Goal: Task Accomplishment & Management: Use online tool/utility

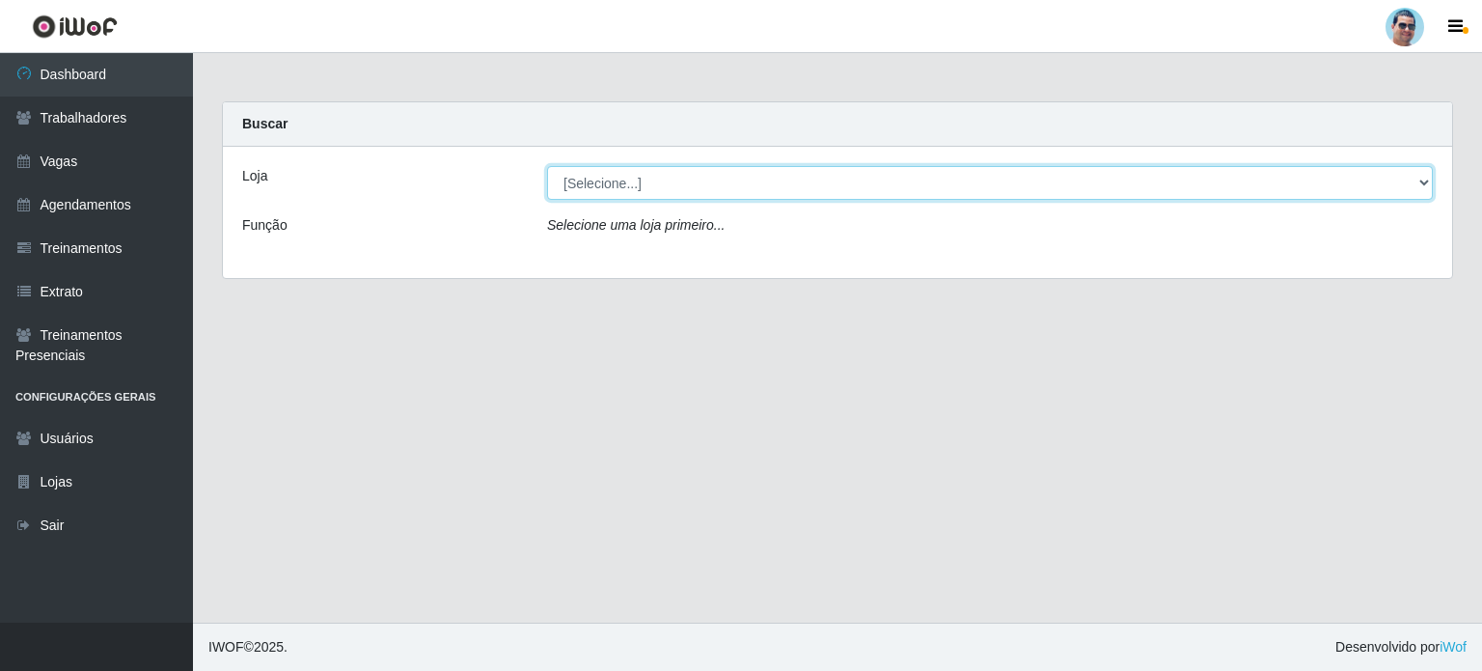
drag, startPoint x: 0, startPoint y: 0, endPoint x: 725, endPoint y: 193, distance: 749.9
click at [725, 193] on select "[Selecione...] Mercadinho Extrabom" at bounding box center [990, 183] width 886 height 34
select select "175"
click at [547, 166] on select "[Selecione...] Mercadinho Extrabom" at bounding box center [990, 183] width 886 height 34
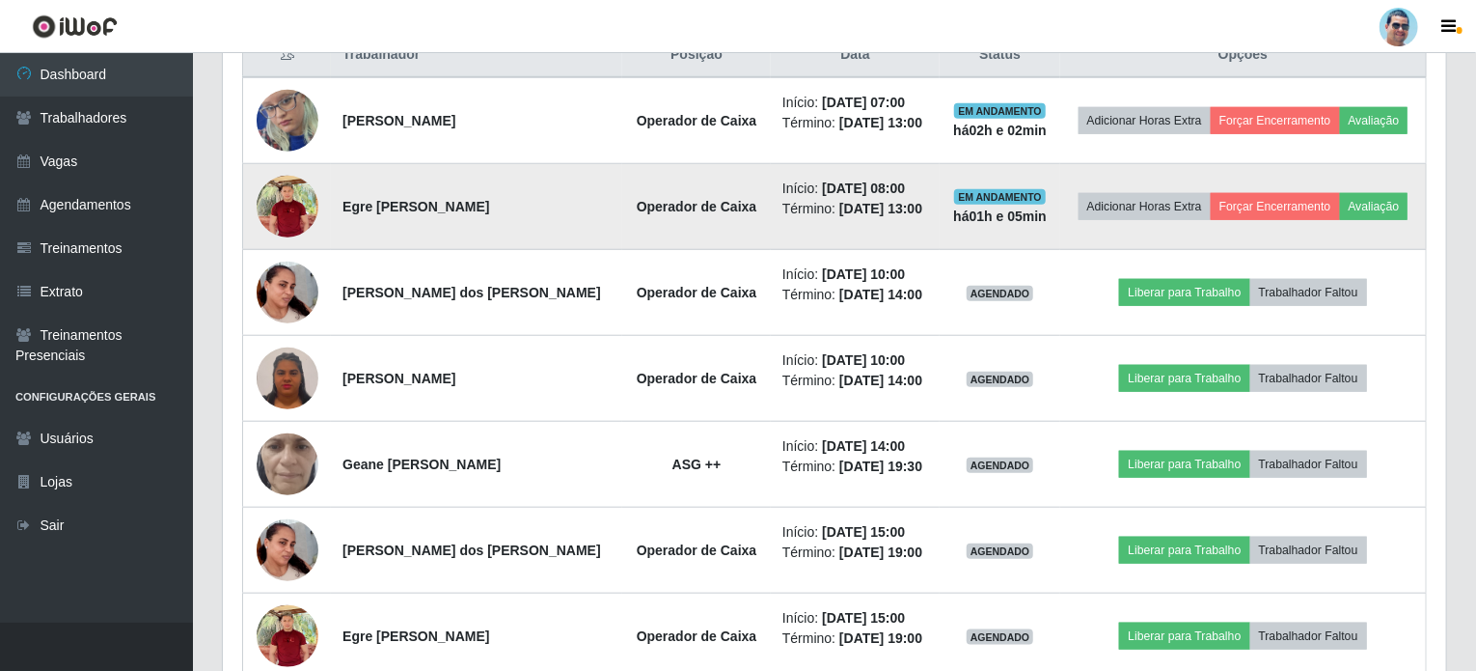
scroll to position [671, 0]
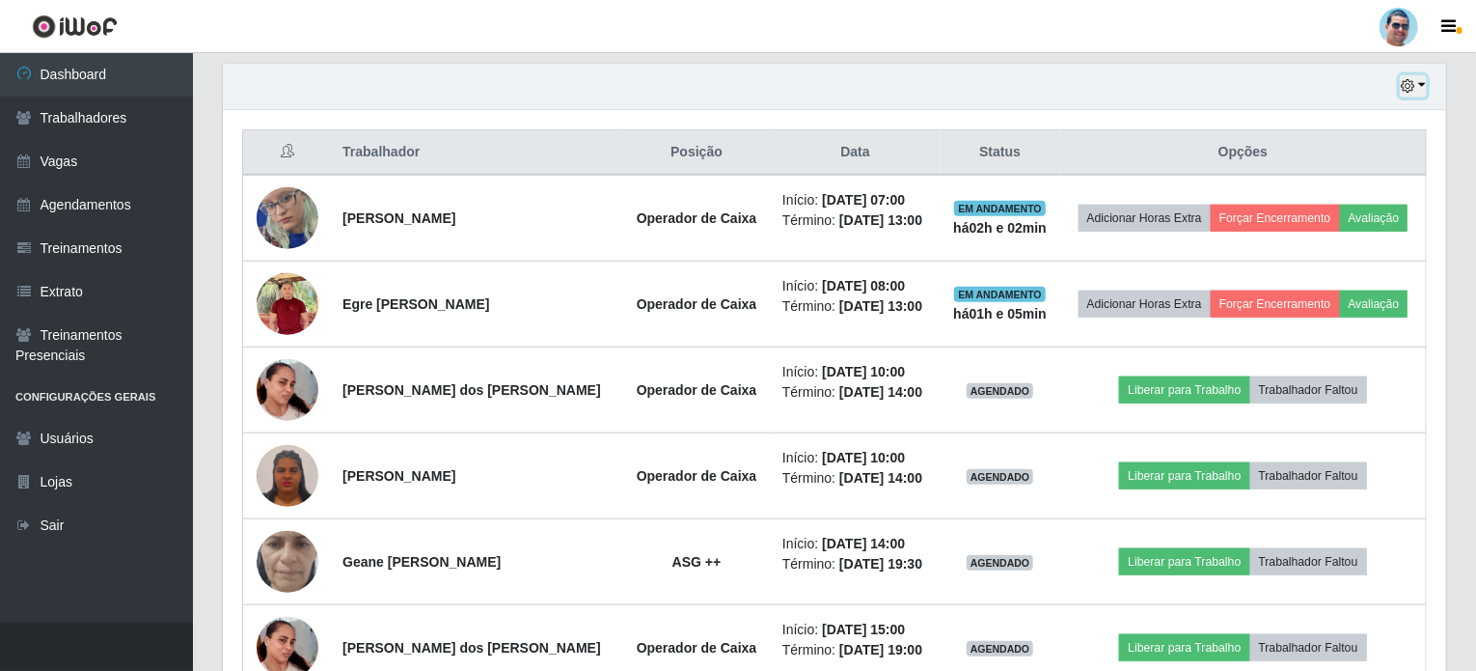
click at [1413, 75] on button "button" at bounding box center [1413, 86] width 27 height 22
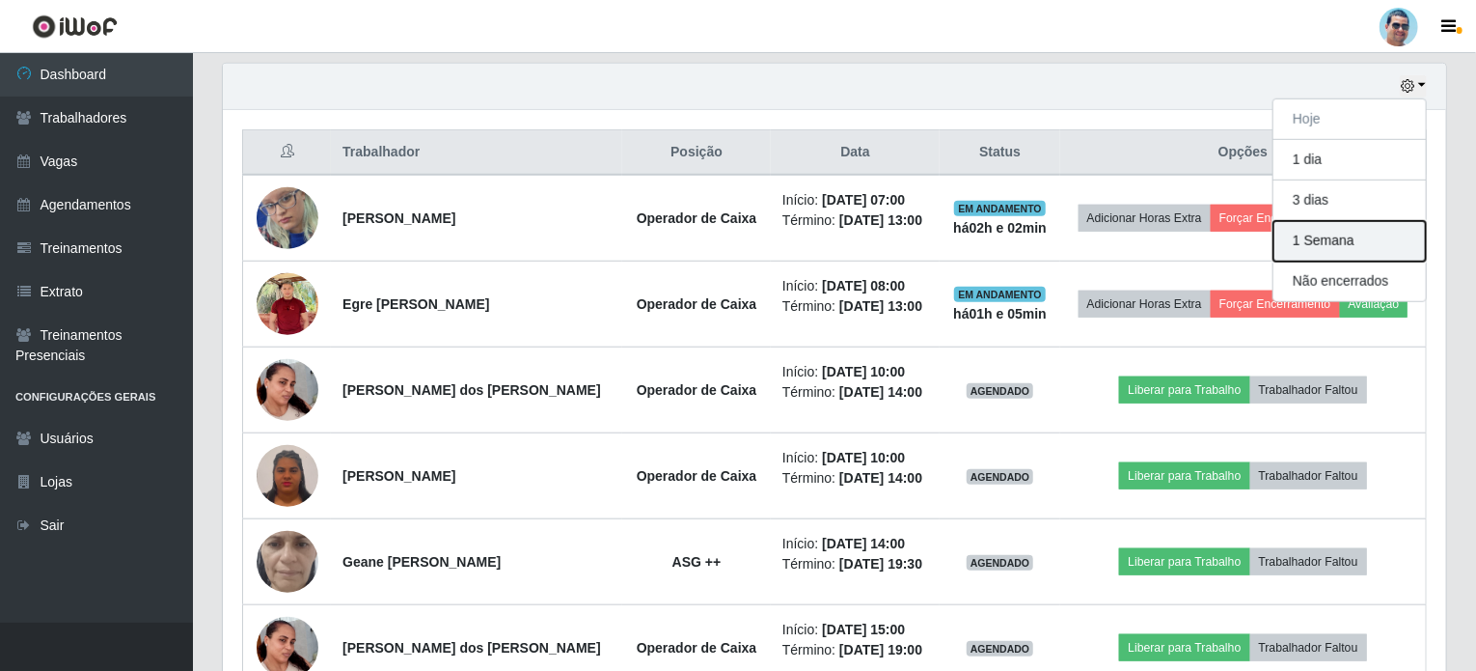
click at [1363, 250] on button "1 Semana" at bounding box center [1350, 241] width 152 height 41
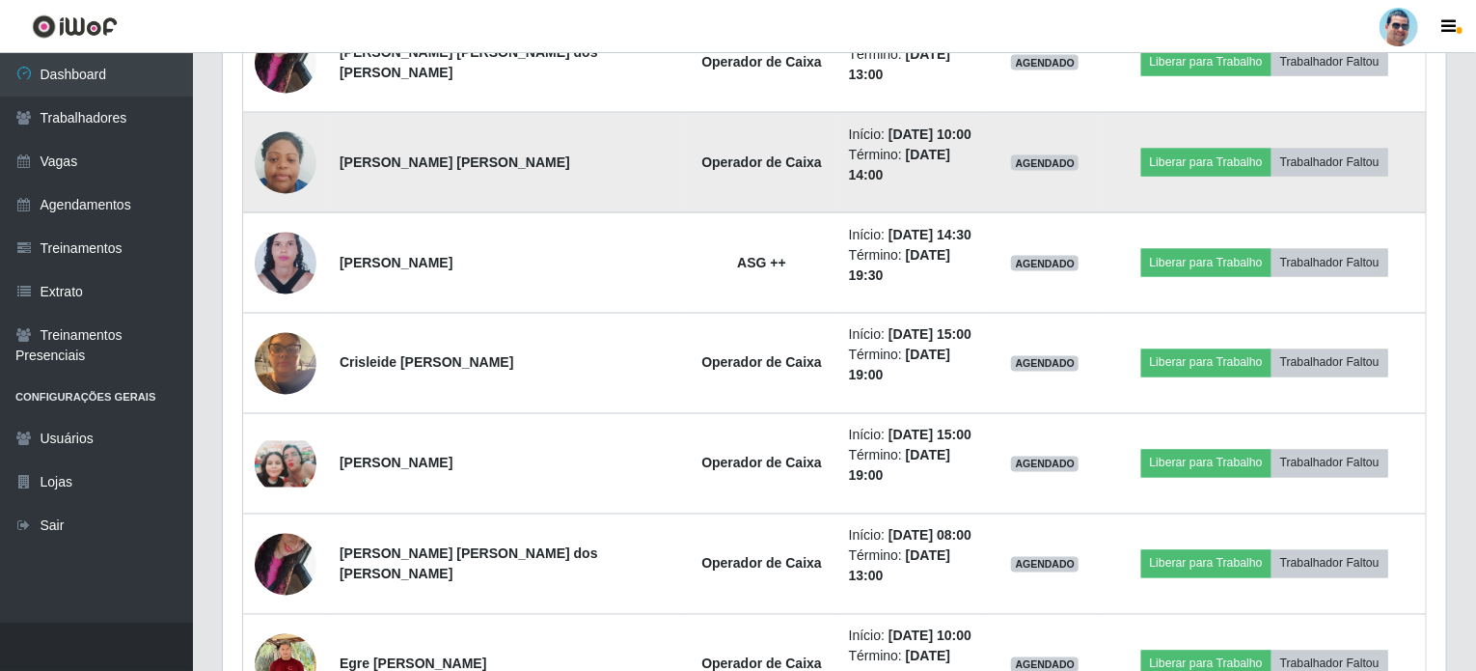
scroll to position [1539, 0]
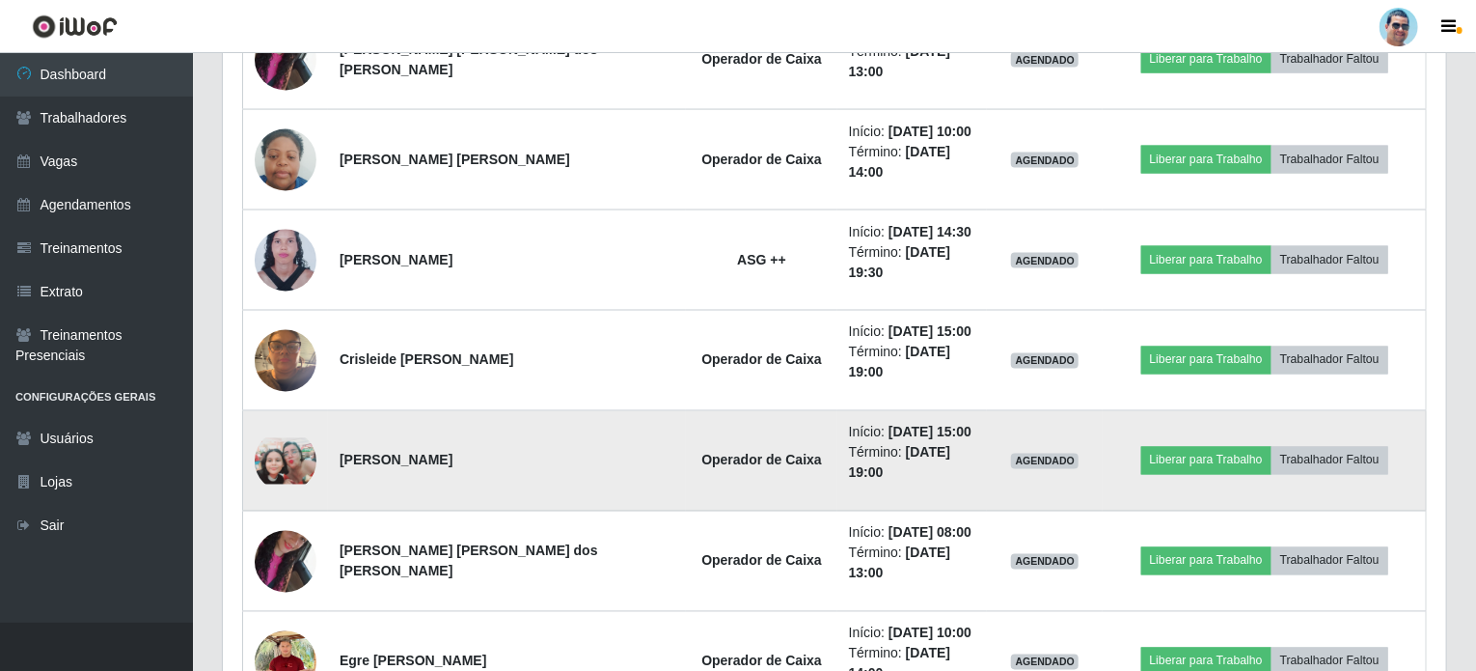
click at [299, 438] on img at bounding box center [286, 461] width 62 height 46
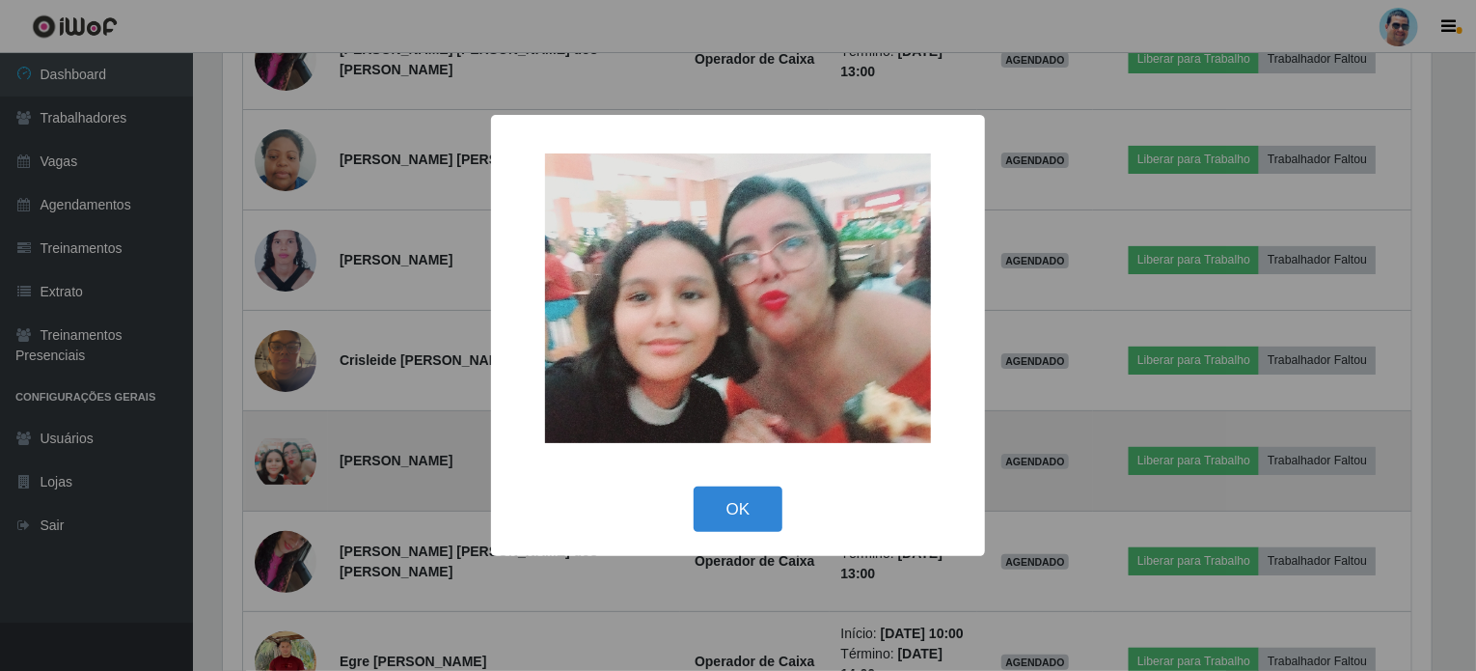
scroll to position [400, 1216]
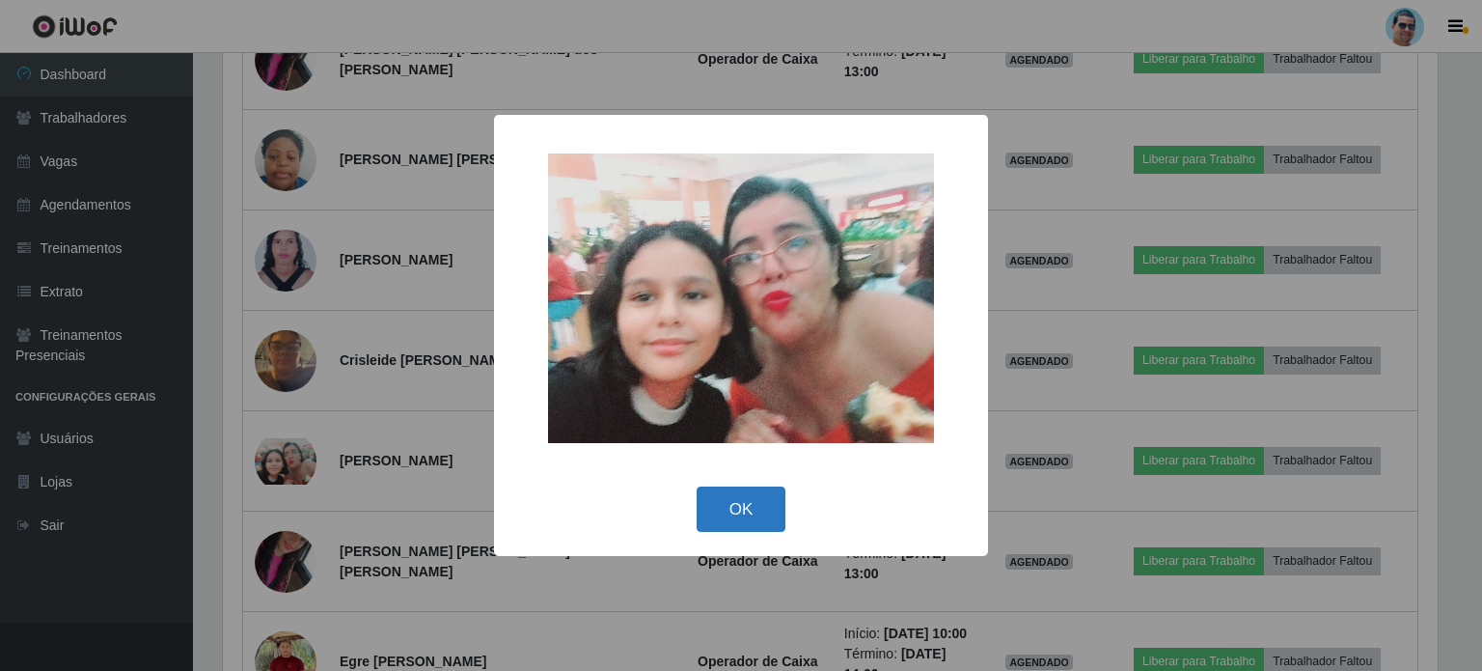
click at [734, 516] on button "OK" at bounding box center [742, 508] width 90 height 45
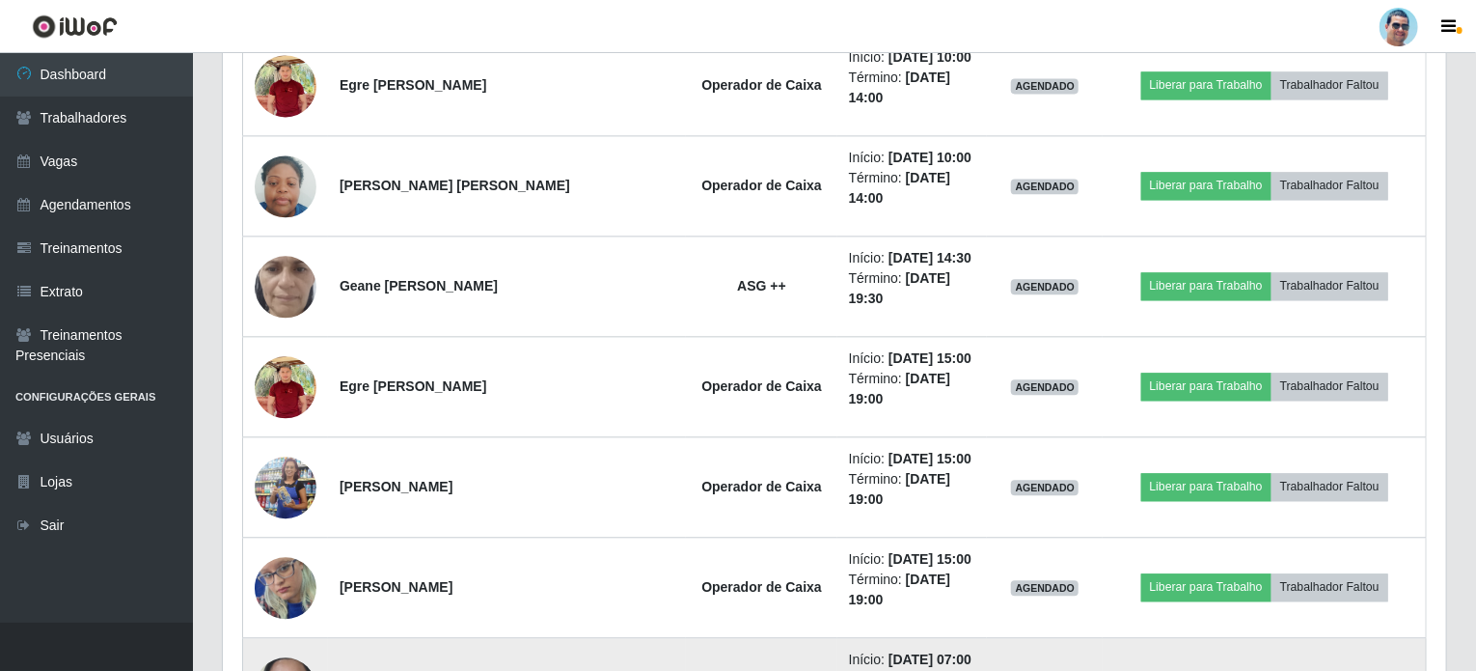
scroll to position [2118, 0]
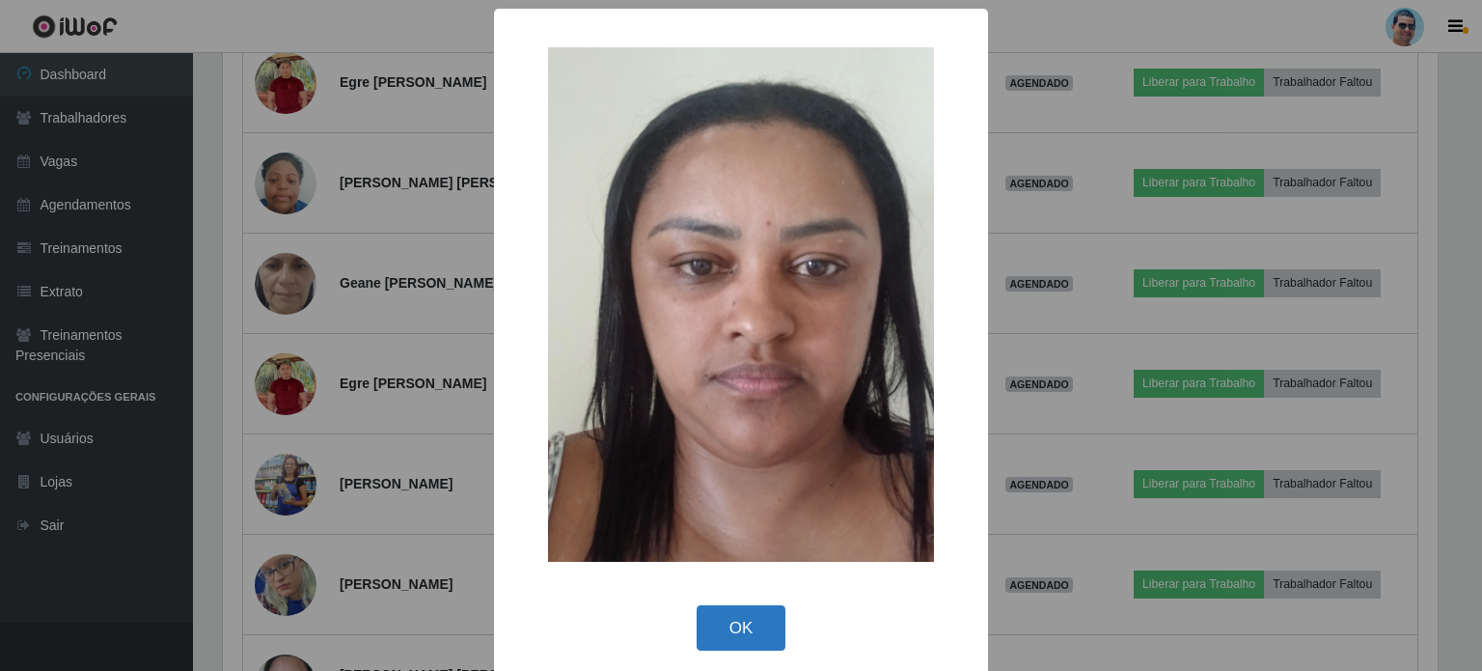
click at [745, 622] on button "OK" at bounding box center [742, 627] width 90 height 45
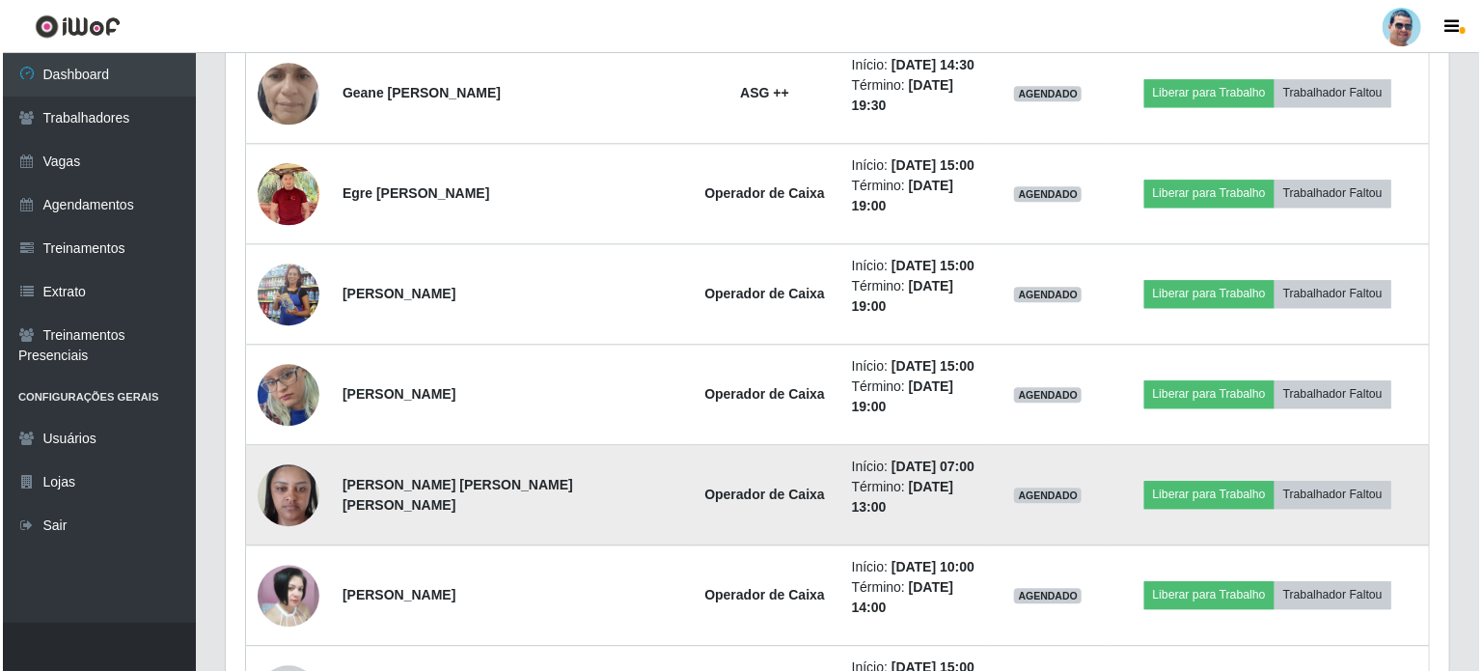
scroll to position [2311, 0]
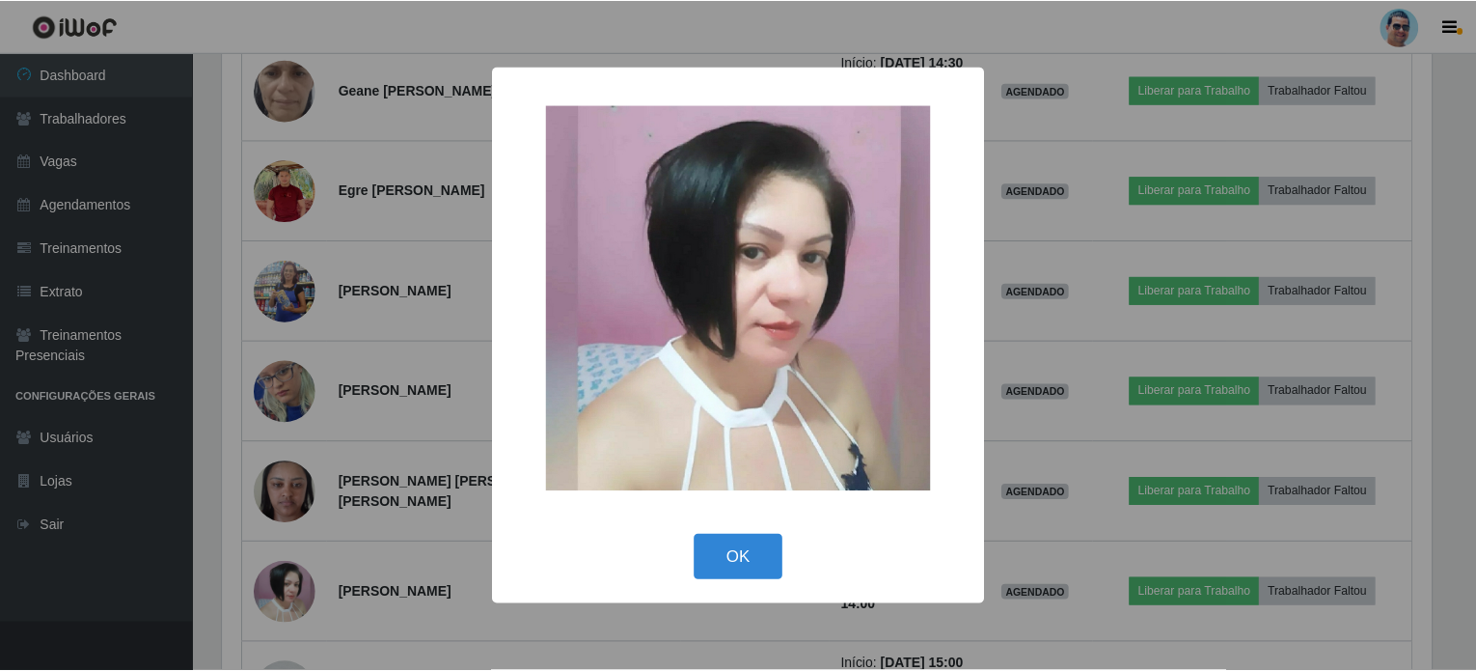
scroll to position [400, 1216]
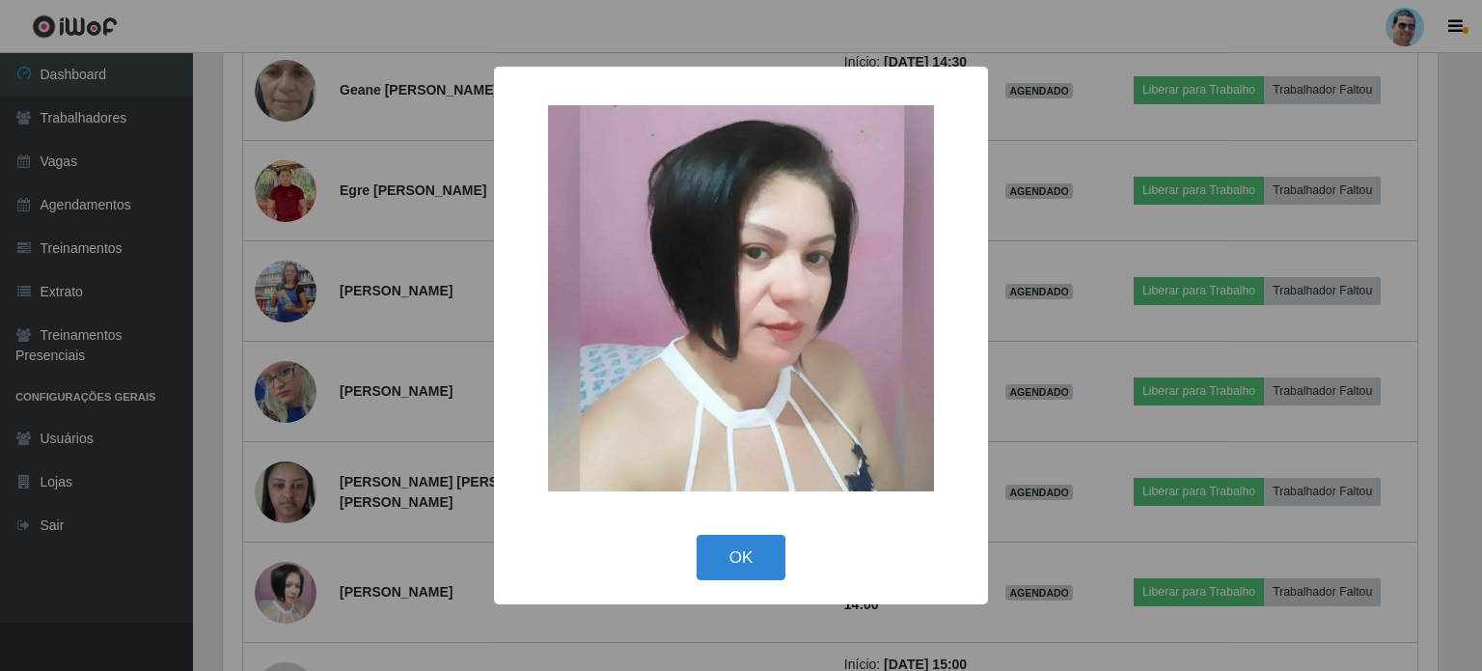
click at [695, 551] on div "OK Cancel" at bounding box center [740, 557] width 455 height 55
click at [737, 551] on button "OK" at bounding box center [742, 557] width 90 height 45
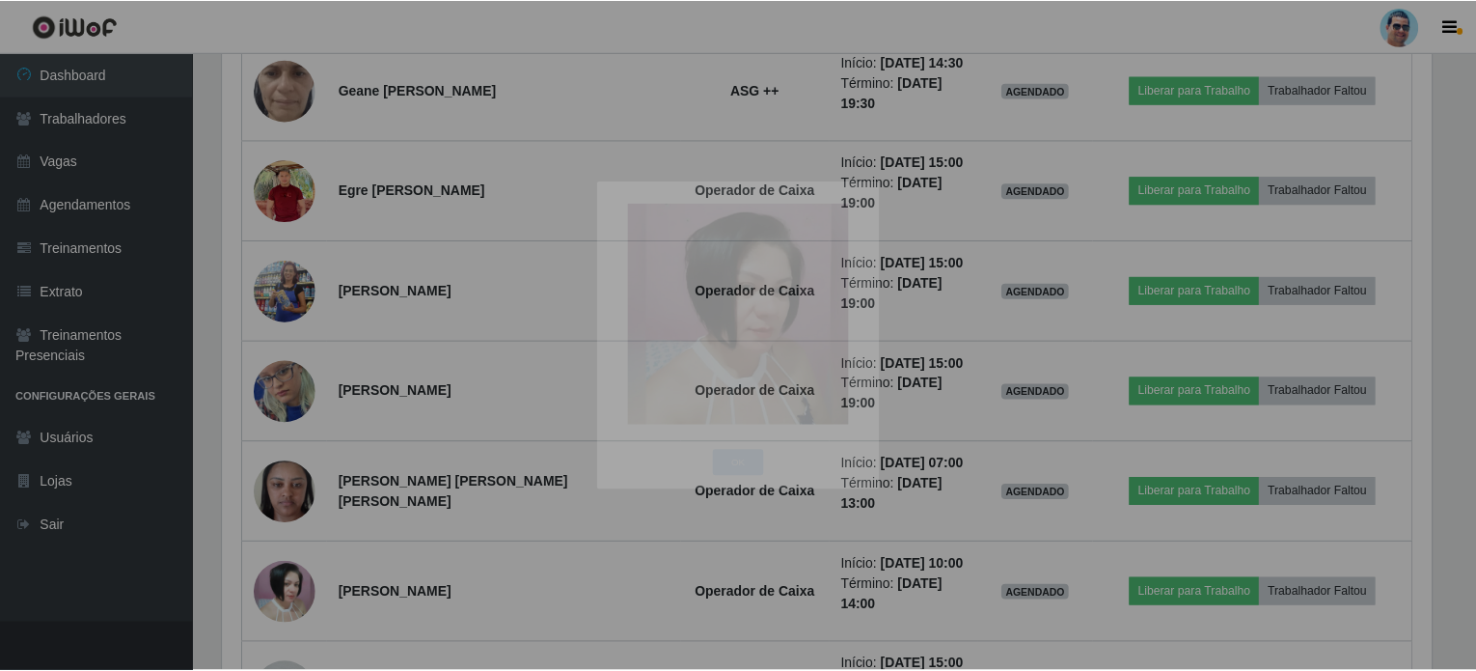
scroll to position [400, 1223]
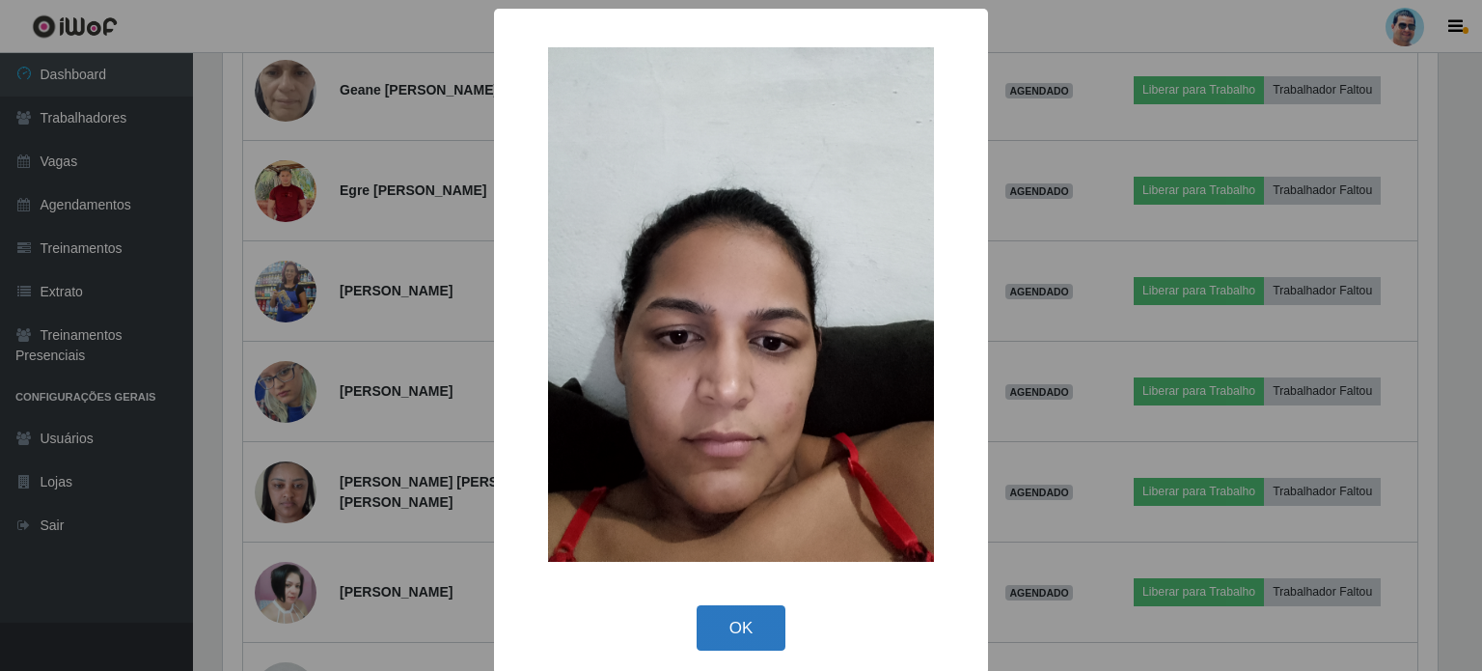
click at [741, 625] on button "OK" at bounding box center [742, 627] width 90 height 45
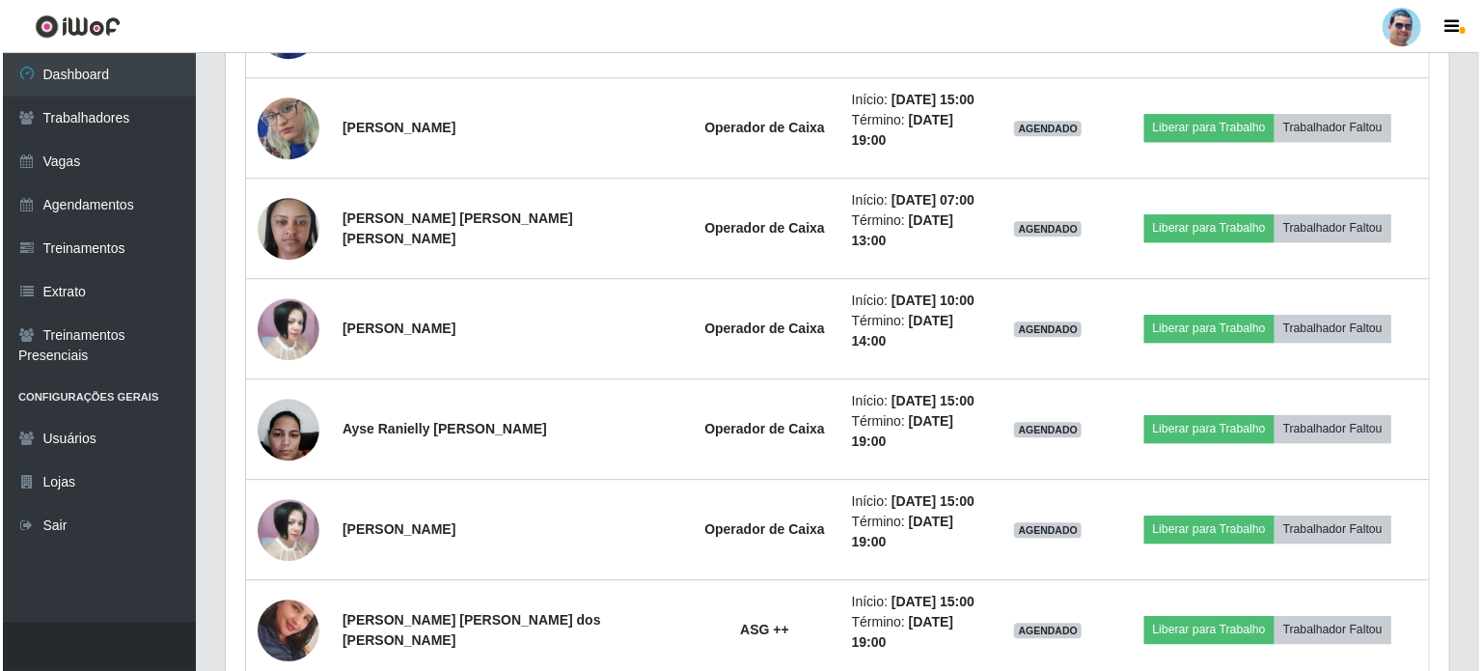
scroll to position [2577, 0]
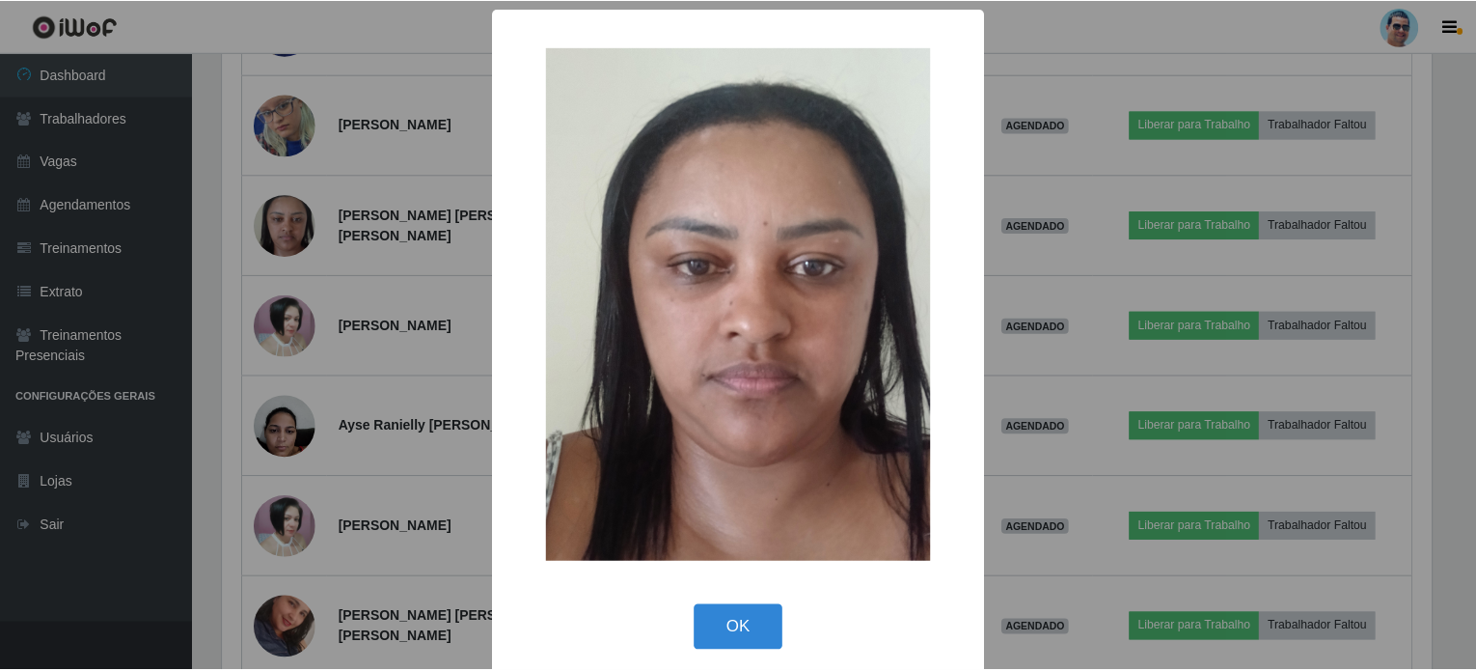
scroll to position [400, 1216]
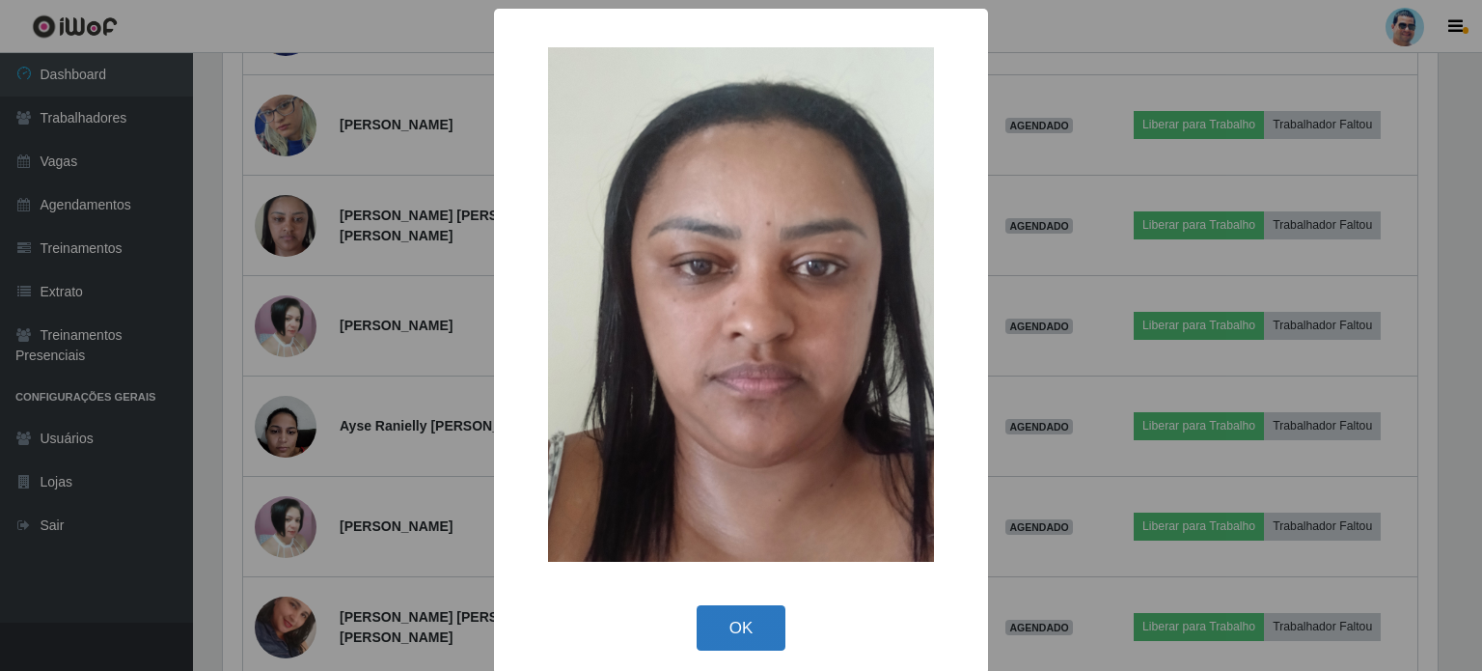
click at [709, 616] on button "OK" at bounding box center [742, 627] width 90 height 45
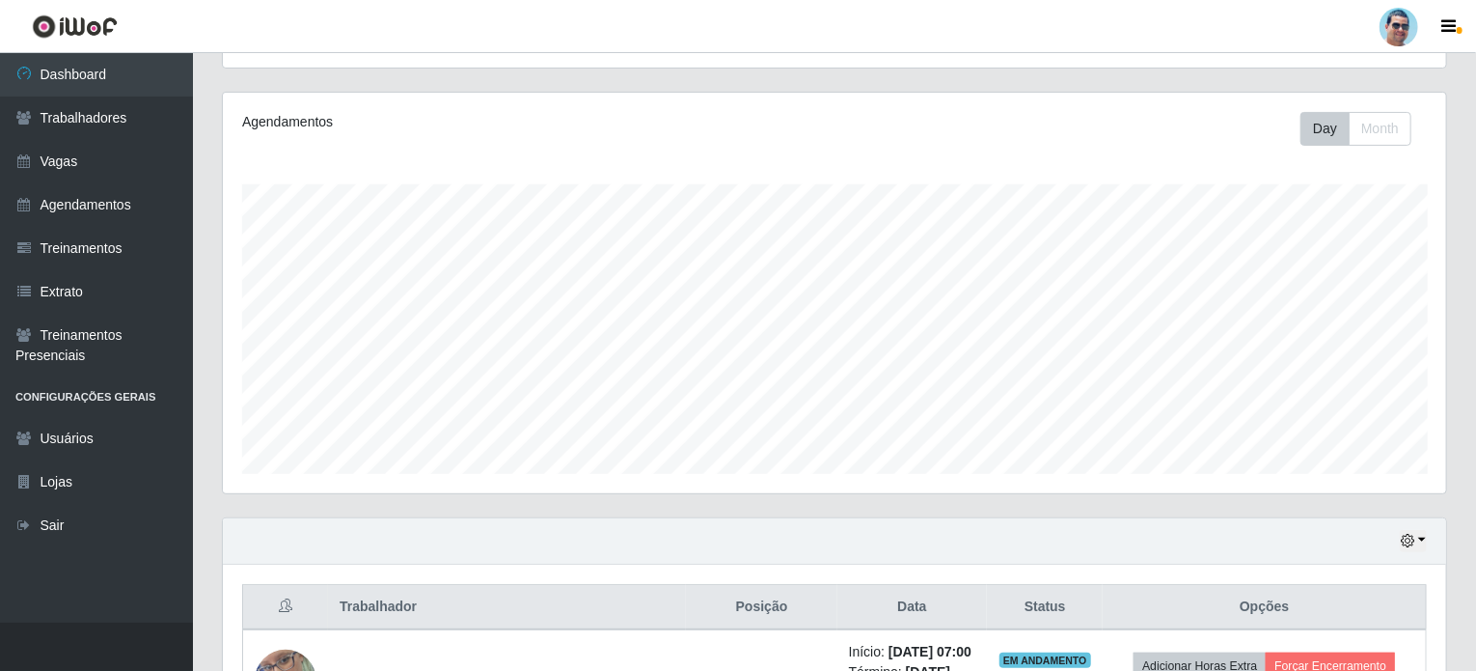
scroll to position [0, 0]
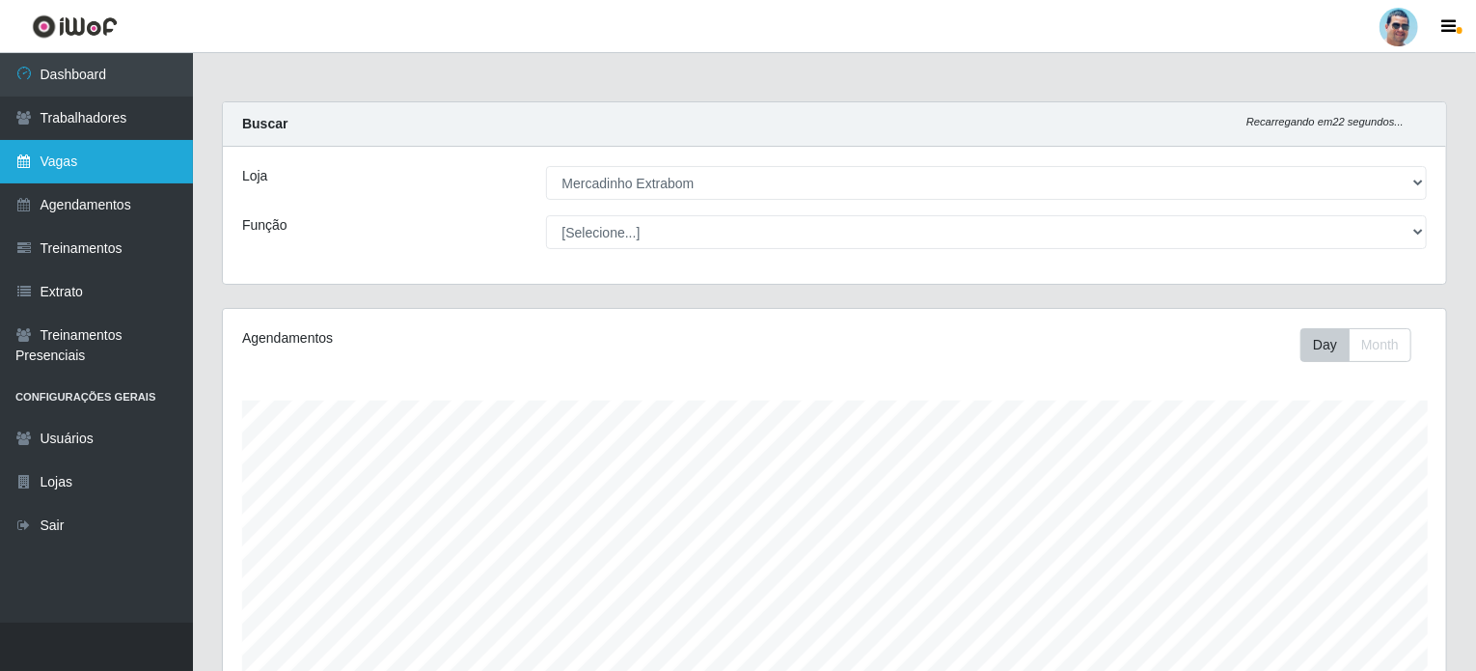
click at [46, 155] on link "Vagas" at bounding box center [96, 161] width 193 height 43
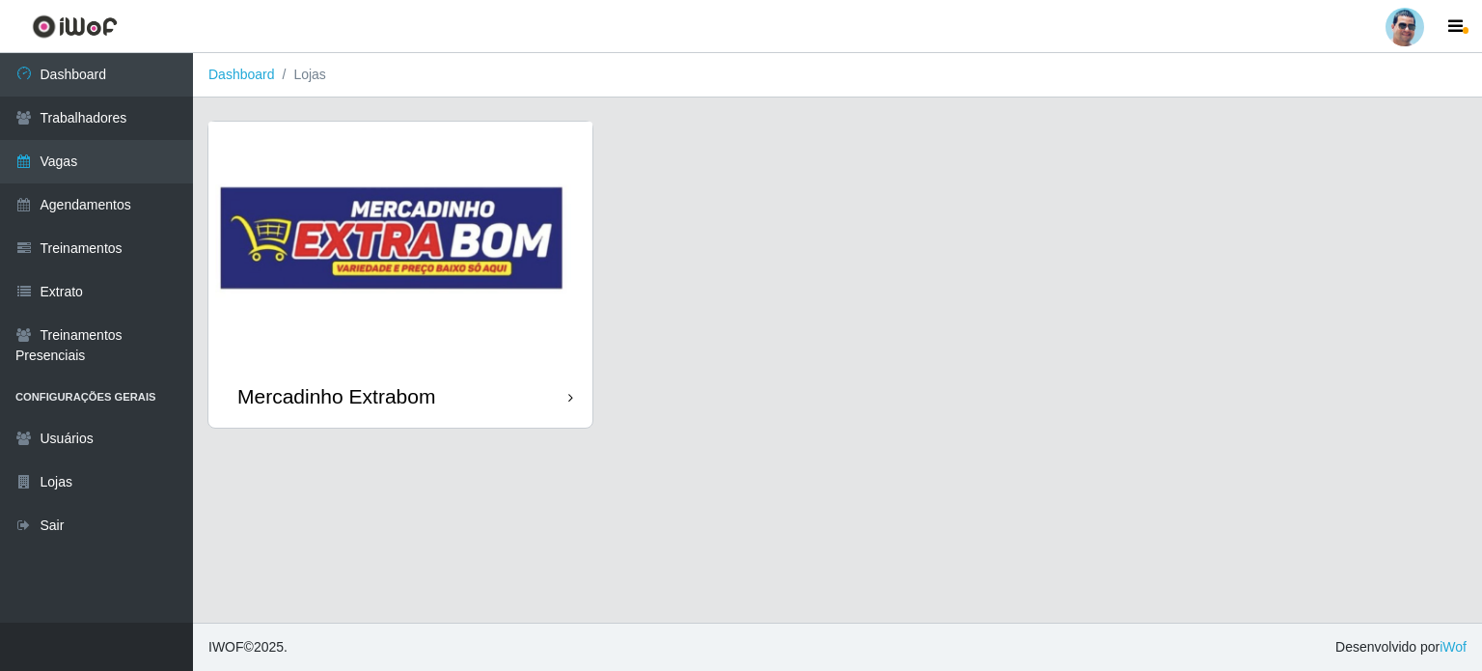
click at [478, 229] on img at bounding box center [400, 243] width 384 height 243
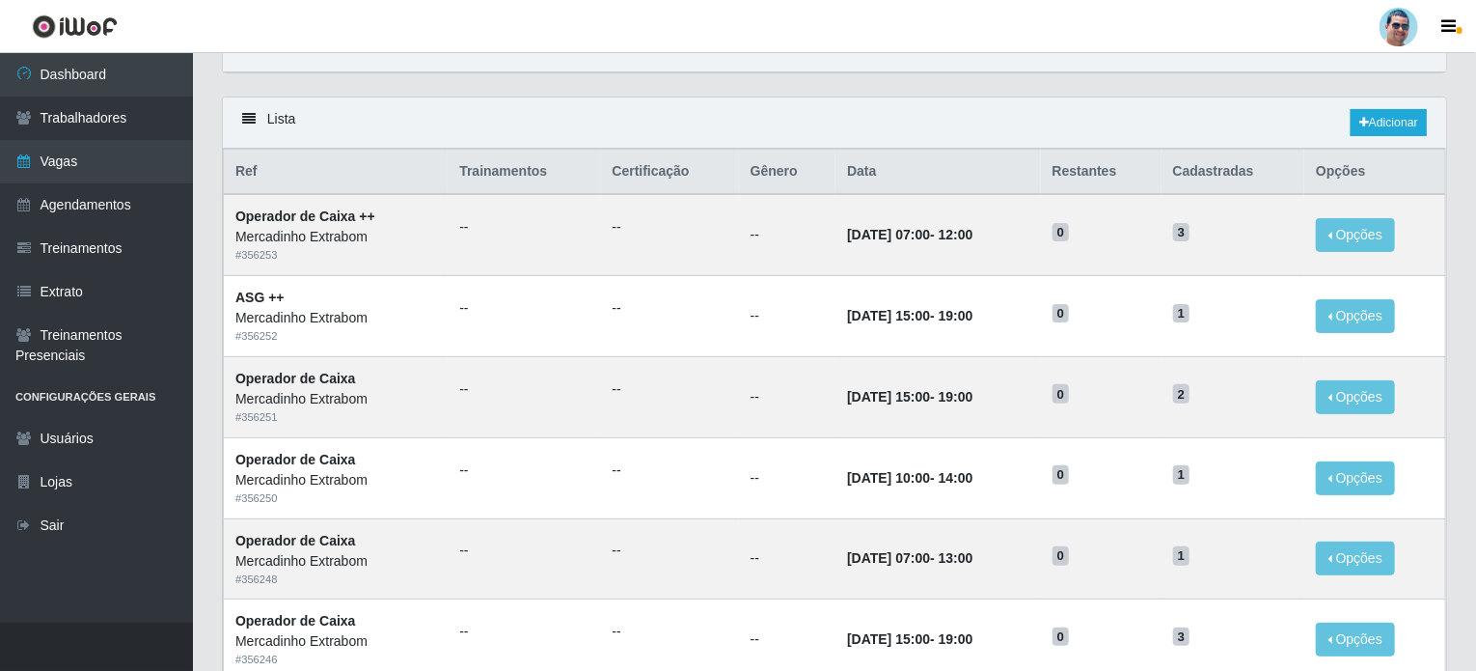
scroll to position [96, 0]
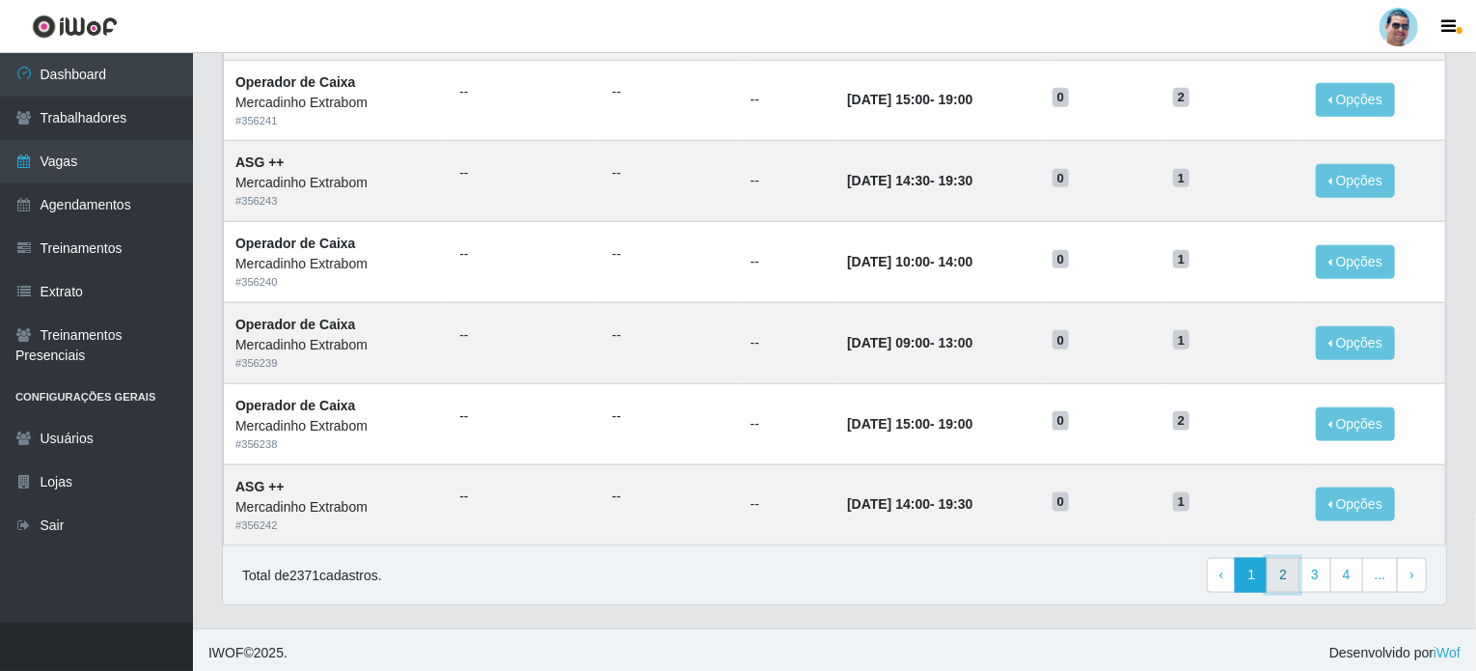
click at [1292, 566] on link "2" at bounding box center [1283, 575] width 33 height 35
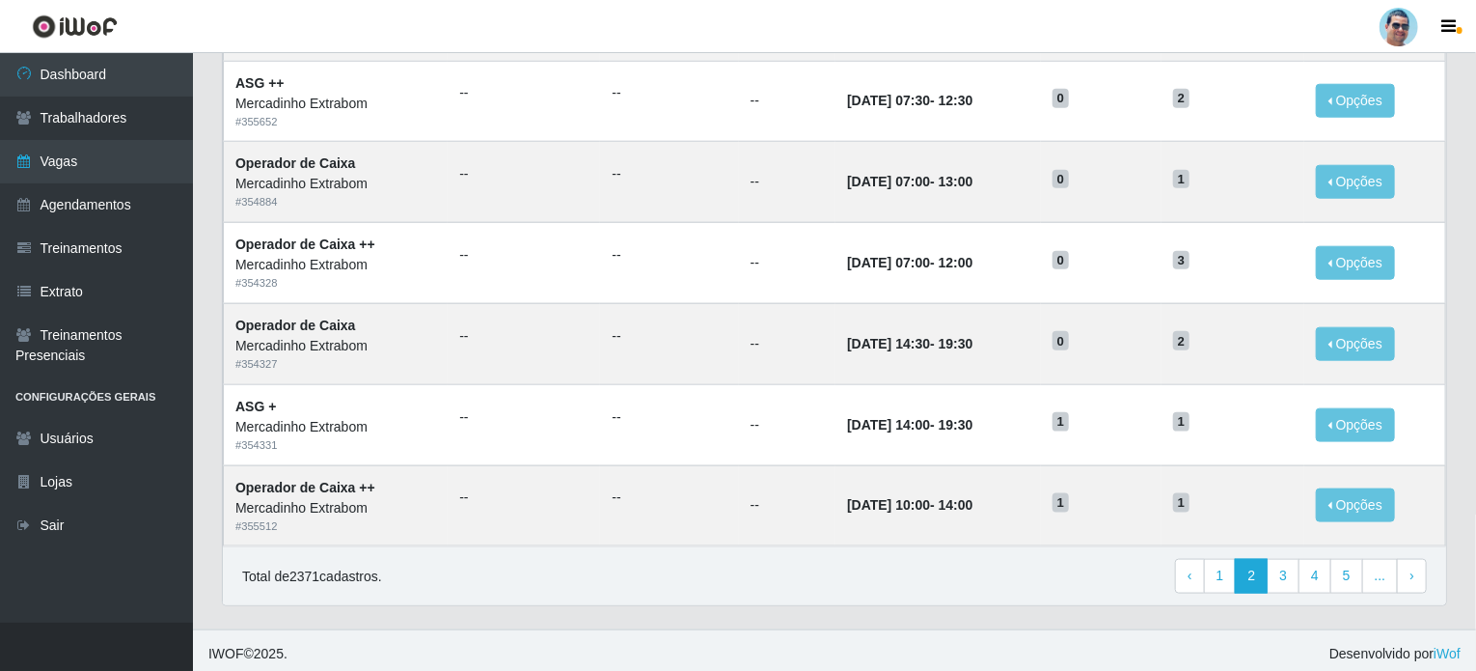
scroll to position [958, 0]
